Goal: Task Accomplishment & Management: Manage account settings

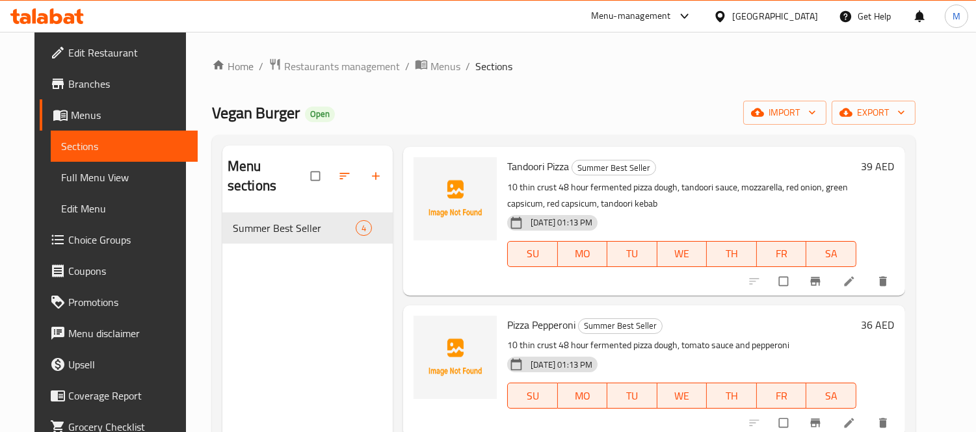
scroll to position [200, 0]
click at [294, 293] on div "Menu sections Summer Best Seller 4" at bounding box center [307, 362] width 170 height 432
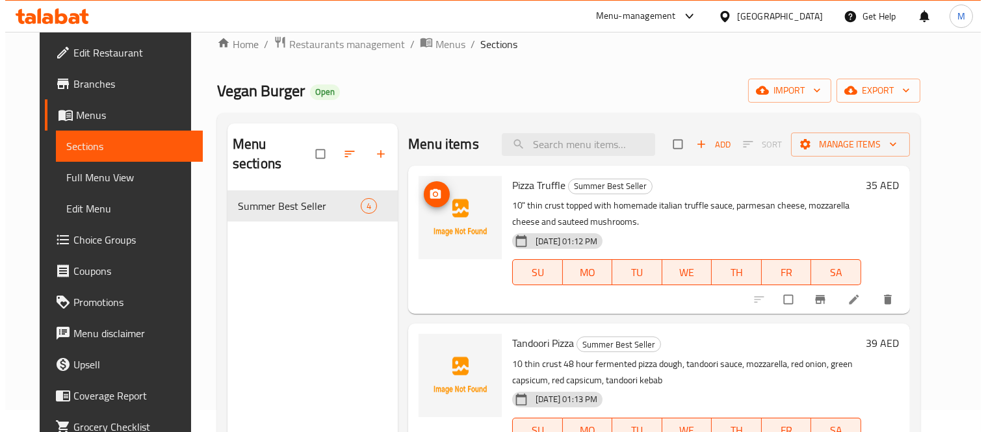
scroll to position [0, 0]
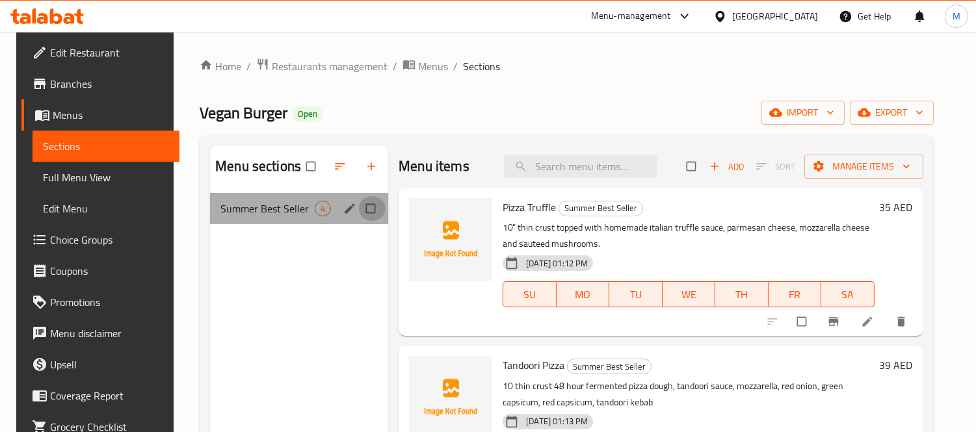
click at [369, 205] on input "Menu sections" at bounding box center [371, 208] width 27 height 25
checkbox input "true"
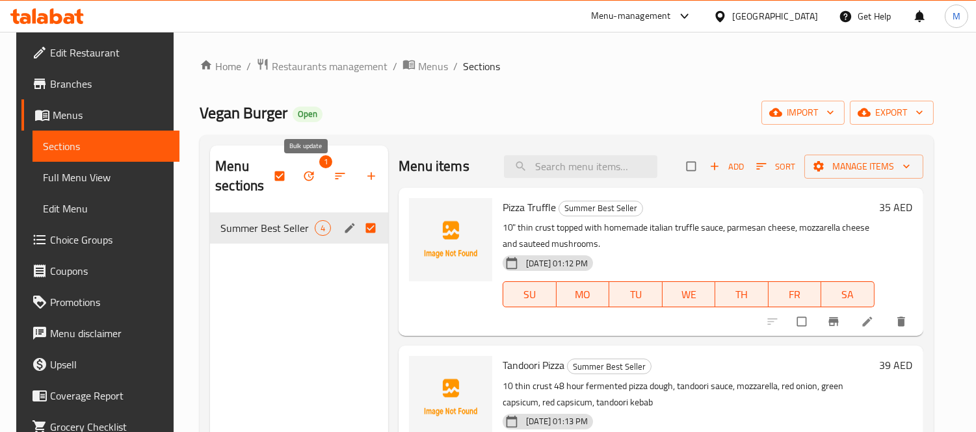
click at [308, 176] on icon "button" at bounding box center [309, 177] width 10 height 10
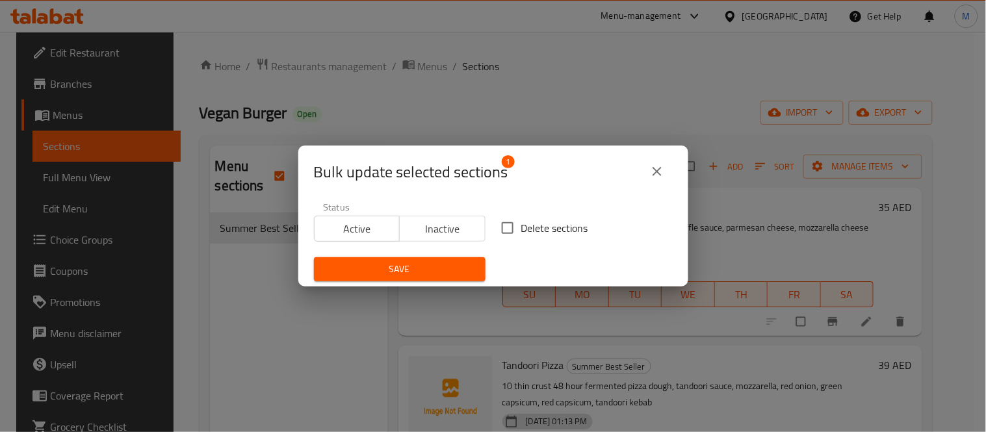
click at [536, 229] on span "Delete sections" at bounding box center [554, 228] width 67 height 16
click at [521, 229] on input "Delete sections" at bounding box center [507, 228] width 27 height 27
checkbox input "true"
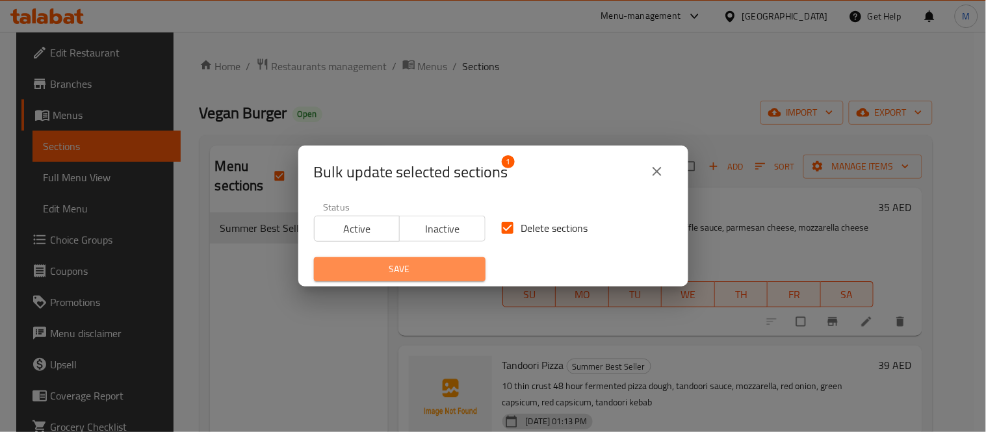
click at [423, 265] on span "Save" at bounding box center [399, 269] width 151 height 16
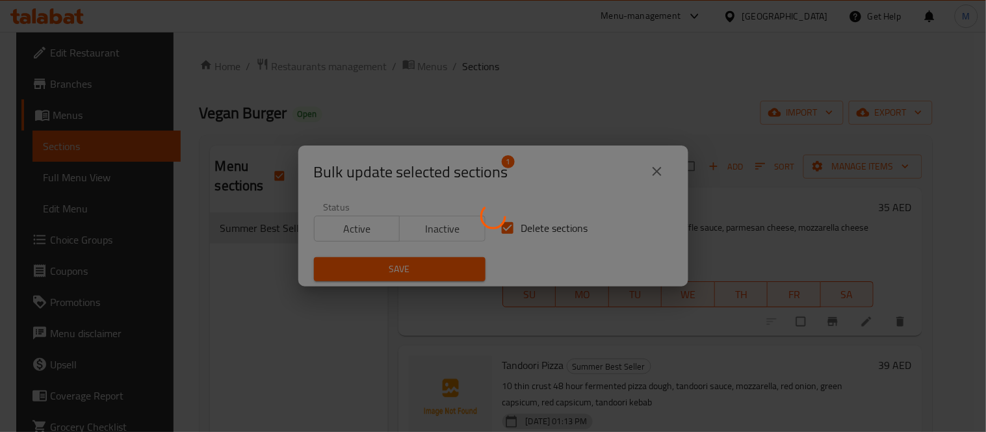
checkbox input "false"
